Goal: Book appointment/travel/reservation

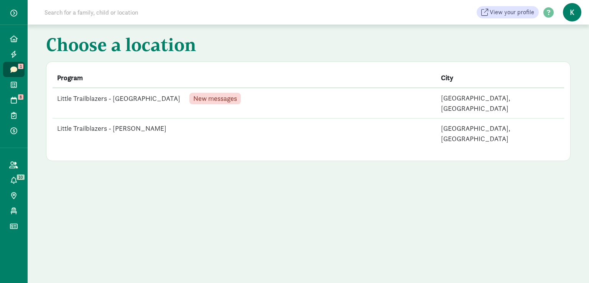
click at [115, 97] on td "Little Trailblazers - [GEOGRAPHIC_DATA] New messages" at bounding box center [245, 103] width 384 height 31
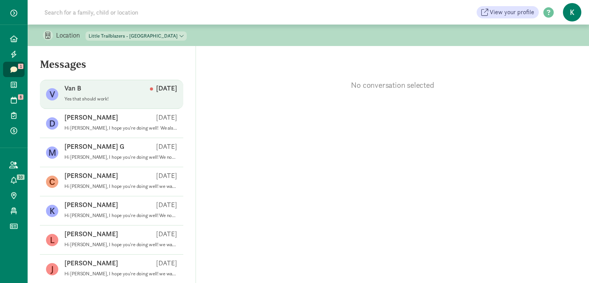
click at [87, 99] on p "Yes that should work!" at bounding box center [120, 99] width 113 height 6
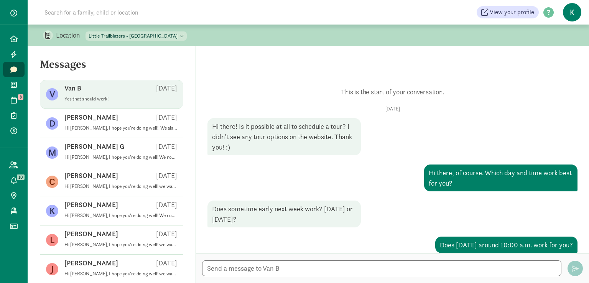
scroll to position [47, 0]
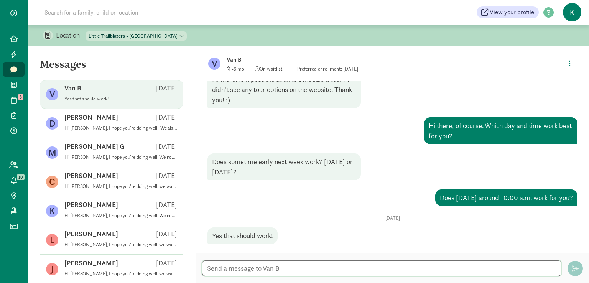
click at [267, 269] on textarea at bounding box center [381, 268] width 359 height 16
drag, startPoint x: 362, startPoint y: 268, endPoint x: 196, endPoint y: 258, distance: 165.6
click at [196, 258] on div "Great! See you on Tuesday August 26th at 10:00 am Great! See you on Tuesday Aug…" at bounding box center [392, 268] width 393 height 30
type textarea "Great! See you on Tuesday August 26th at 10:00 am"
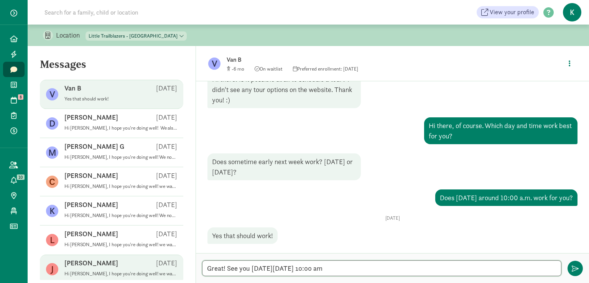
drag, startPoint x: 327, startPoint y: 266, endPoint x: 117, endPoint y: 272, distance: 210.1
click at [117, 272] on section "Messages V Van B Aug 20 Yes that should work! D Dylan E Aug 06 Hi Dylan, I hope…" at bounding box center [308, 164] width 561 height 237
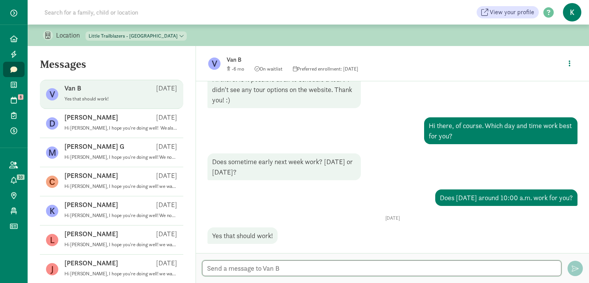
paste textarea "Thank you. I look forward to seeing you on Tuesday, August 26th, 2025, at 10:00…"
click at [414, 268] on textarea "Thank you. I look forward to seeing you on Tuesday, August 26th, 2025, at 10:00…" at bounding box center [381, 268] width 359 height 16
type textarea "Thank you. I look forward to seeing you on Tuesday, August 26th at 10:00 AM."
click at [449, 266] on textarea "Thank you. I look forward to seeing you on Tuesday, August 26th at 10:00 AM." at bounding box center [381, 268] width 359 height 16
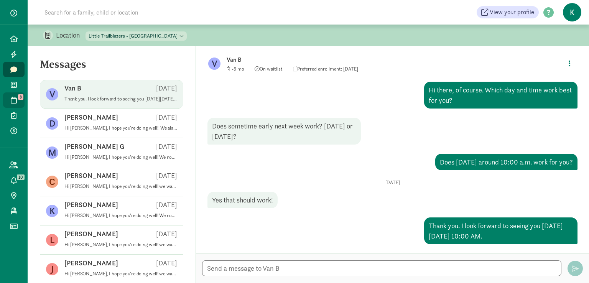
click at [22, 102] on link "Tours 8" at bounding box center [13, 99] width 21 height 15
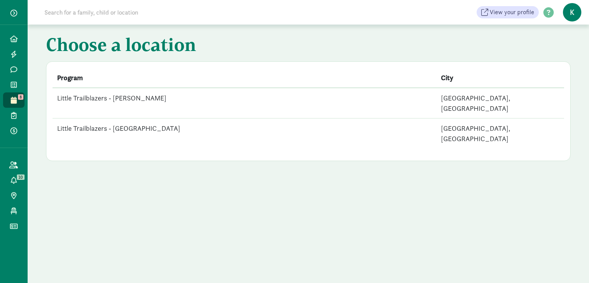
click at [139, 119] on td "Little Trailblazers - [GEOGRAPHIC_DATA]" at bounding box center [245, 133] width 384 height 30
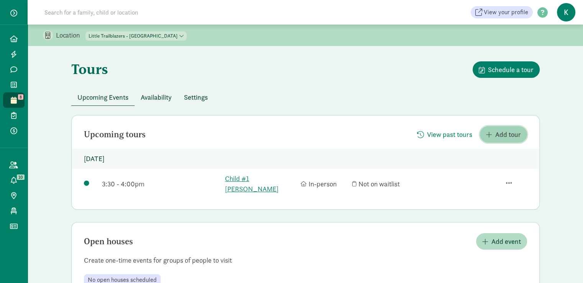
click at [507, 132] on span "Add tour" at bounding box center [508, 134] width 26 height 10
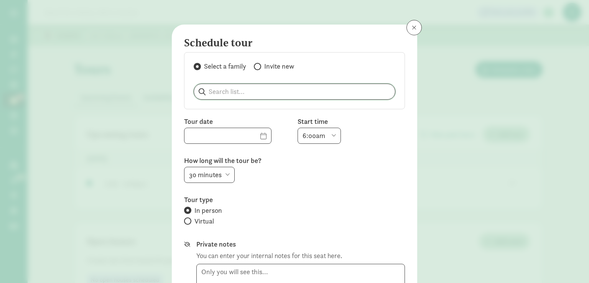
click at [215, 94] on input "search" at bounding box center [294, 91] width 201 height 15
click at [210, 133] on input "text" at bounding box center [227, 135] width 87 height 15
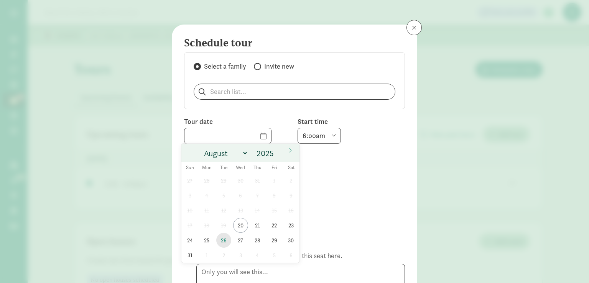
click at [224, 239] on span "26" at bounding box center [223, 240] width 15 height 15
type input "08/26/2025"
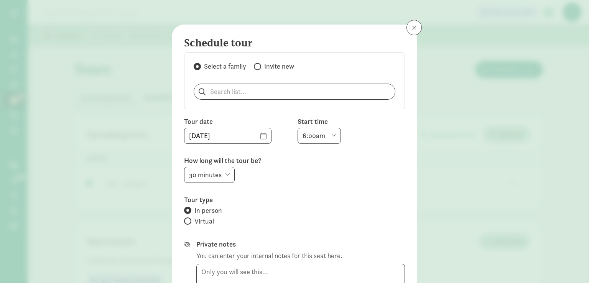
click at [306, 136] on select "6:00am 6:30am 7:00am 7:30am 8:00am 8:30am 9:00am 9:30am 10:00am 10:30am 11:00am…" at bounding box center [318, 136] width 43 height 16
select select "10:00am"
click at [297, 128] on select "6:00am 6:30am 7:00am 7:30am 8:00am 8:30am 9:00am 9:30am 10:00am 10:30am 11:00am…" at bounding box center [318, 136] width 43 height 16
click at [204, 175] on select "15 minutes 30 minutes 45 minutes 60 minutes" at bounding box center [209, 175] width 51 height 16
select select "45"
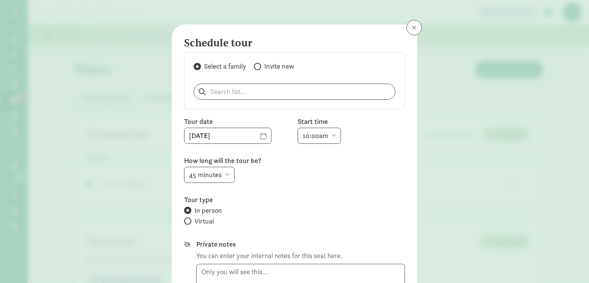
click at [184, 167] on select "15 minutes 30 minutes 45 minutes 60 minutes" at bounding box center [209, 175] width 51 height 16
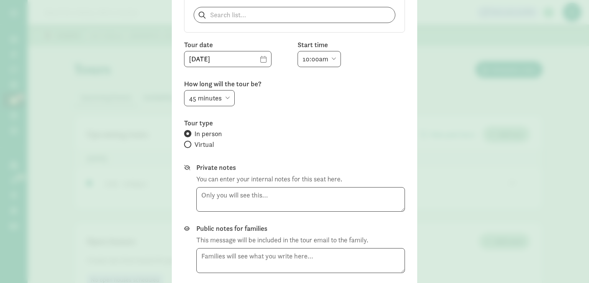
scroll to position [132, 0]
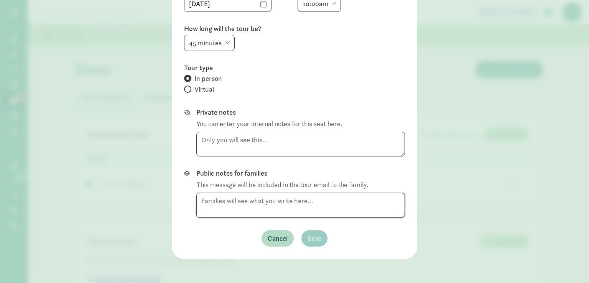
click at [265, 204] on textarea at bounding box center [300, 205] width 209 height 25
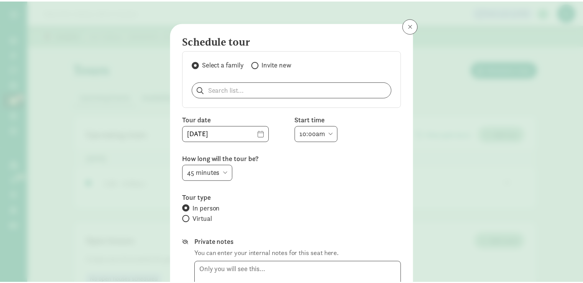
scroll to position [0, 0]
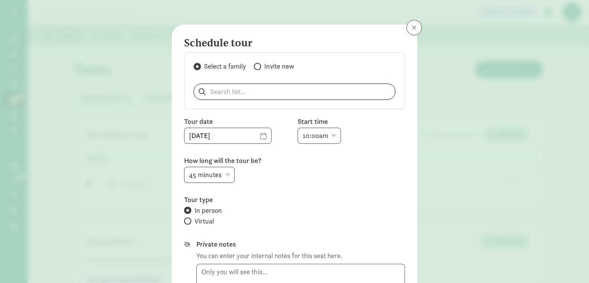
click at [238, 93] on input "search" at bounding box center [294, 91] width 201 height 15
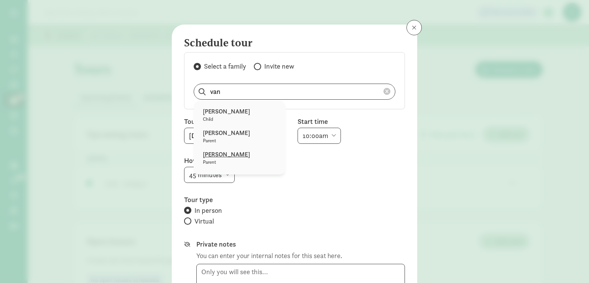
click at [232, 154] on p "[PERSON_NAME]" at bounding box center [240, 154] width 74 height 9
type input "[PERSON_NAME]"
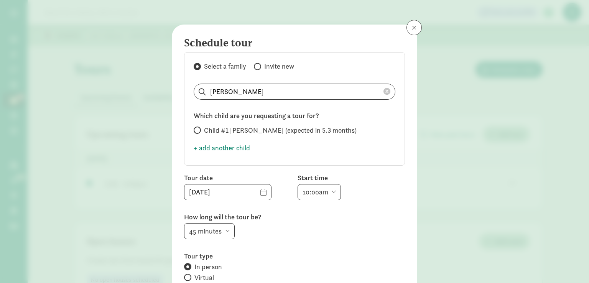
click at [383, 90] on icon at bounding box center [386, 91] width 7 height 7
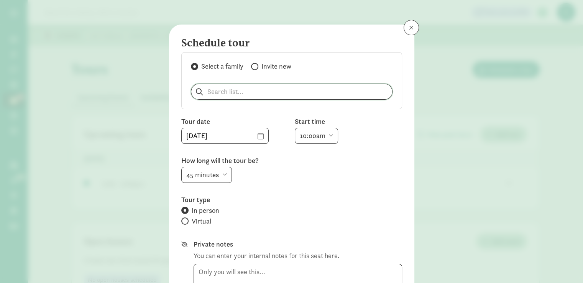
click at [227, 89] on input "search" at bounding box center [291, 91] width 201 height 15
click at [219, 116] on p "Parent" at bounding box center [237, 119] width 74 height 6
type input "[PERSON_NAME]"
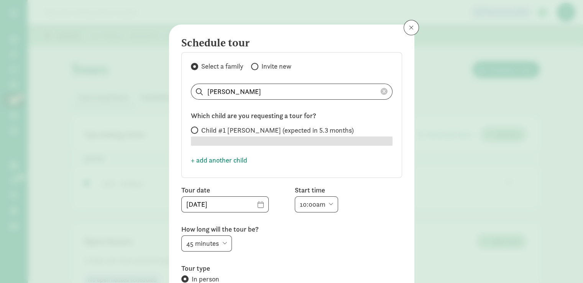
click at [191, 127] on span at bounding box center [194, 130] width 7 height 7
click at [191, 128] on input "Child #1 Blumreich (expected in 5.3 months)" at bounding box center [193, 130] width 5 height 5
radio input "true"
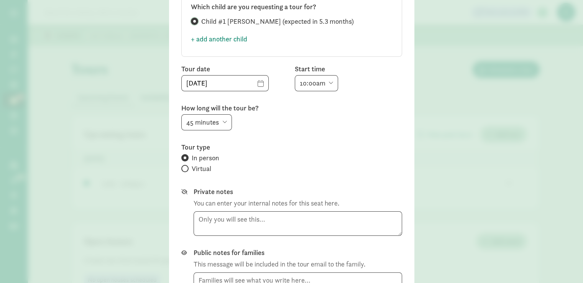
scroll to position [188, 0]
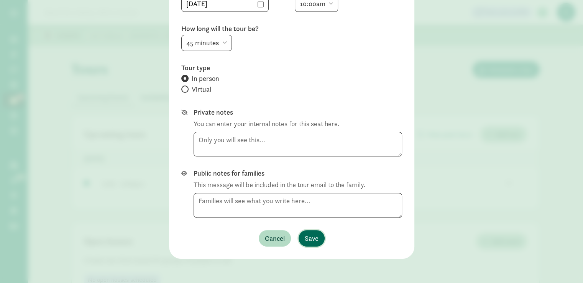
click at [310, 236] on span "Save" at bounding box center [312, 238] width 14 height 10
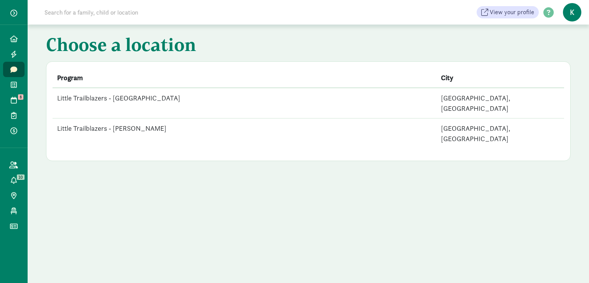
click at [134, 97] on td "Little Trailblazers - [GEOGRAPHIC_DATA]" at bounding box center [245, 103] width 384 height 31
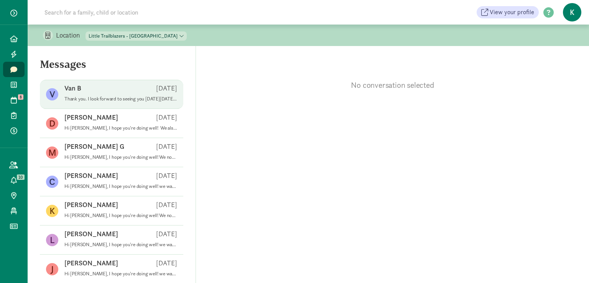
click at [92, 91] on div "Van B Aug 20" at bounding box center [120, 90] width 113 height 12
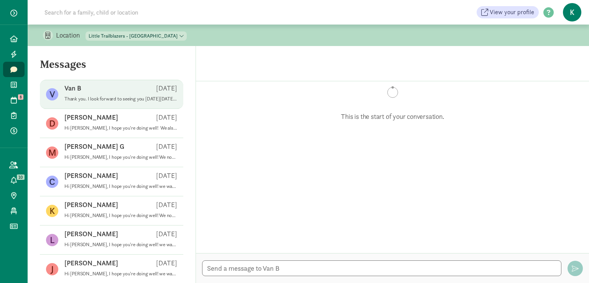
scroll to position [83, 0]
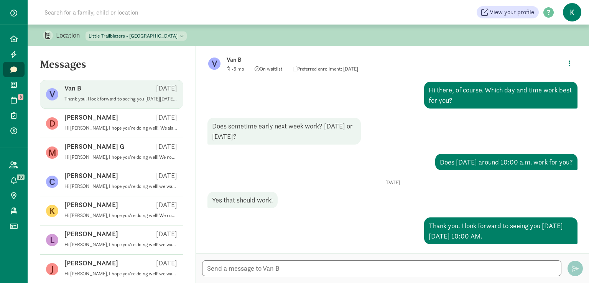
click at [217, 62] on figure "V" at bounding box center [214, 64] width 12 height 12
click at [274, 69] on span "On waitlist" at bounding box center [269, 69] width 28 height 7
click at [311, 69] on span "Preferred enrollment: Jan 2027" at bounding box center [325, 69] width 65 height 7
click at [565, 62] on button "button" at bounding box center [569, 63] width 14 height 16
click at [564, 83] on link "View family page" at bounding box center [553, 81] width 55 height 9
